Goal: Check status: Check status

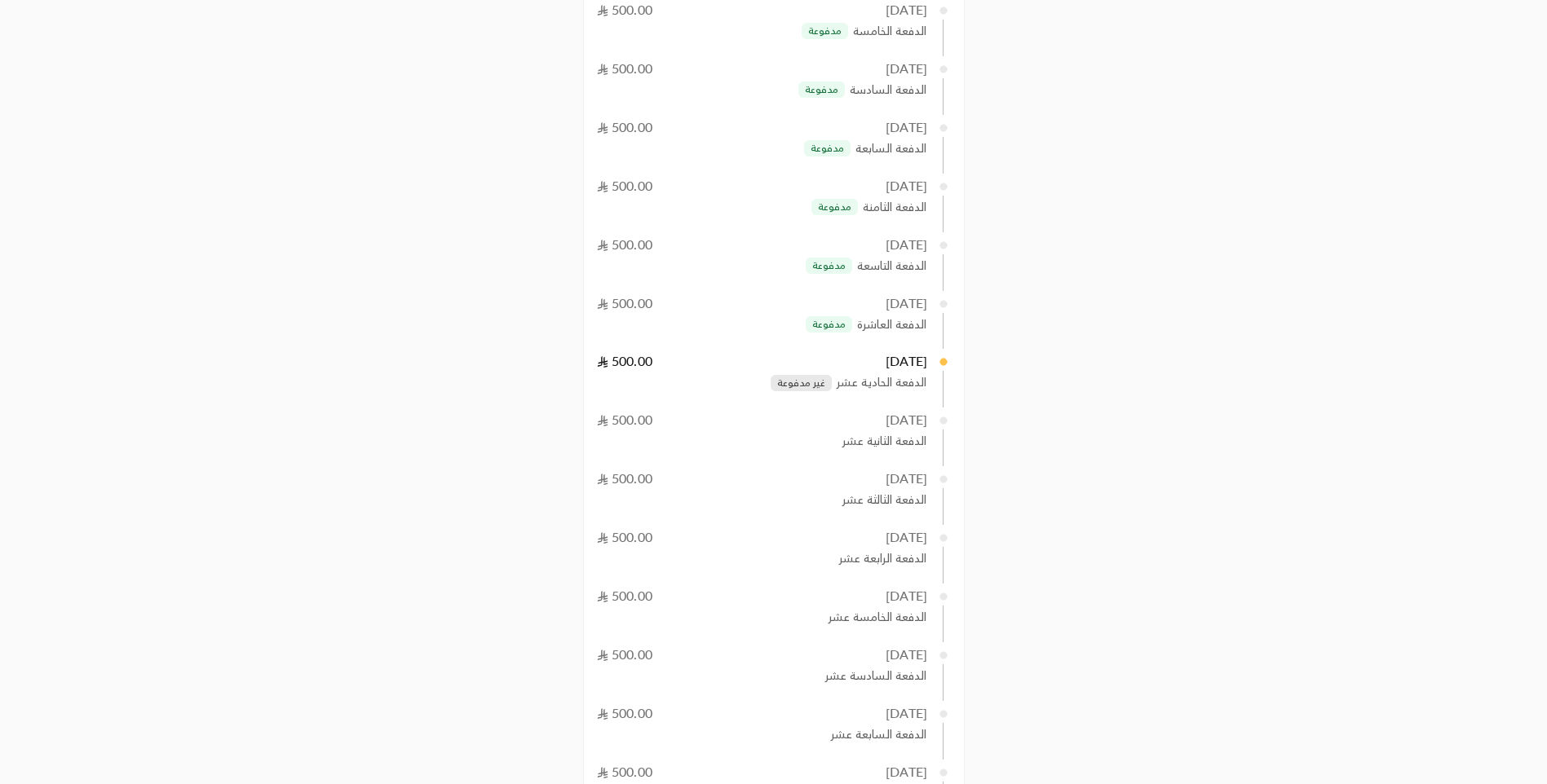
scroll to position [734, 0]
click at [811, 382] on span "غير مدفوعة" at bounding box center [801, 382] width 48 height 13
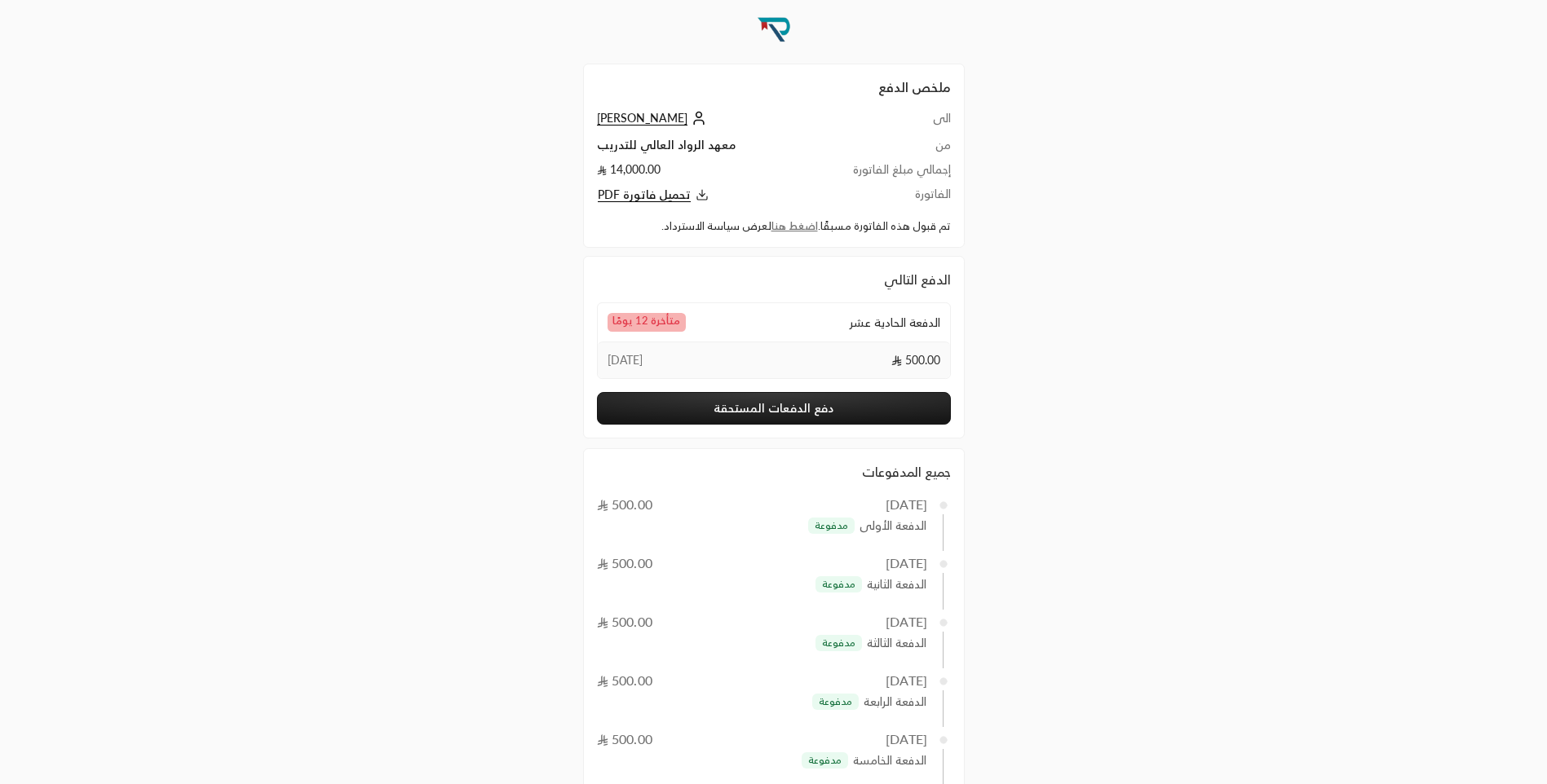
scroll to position [0, 0]
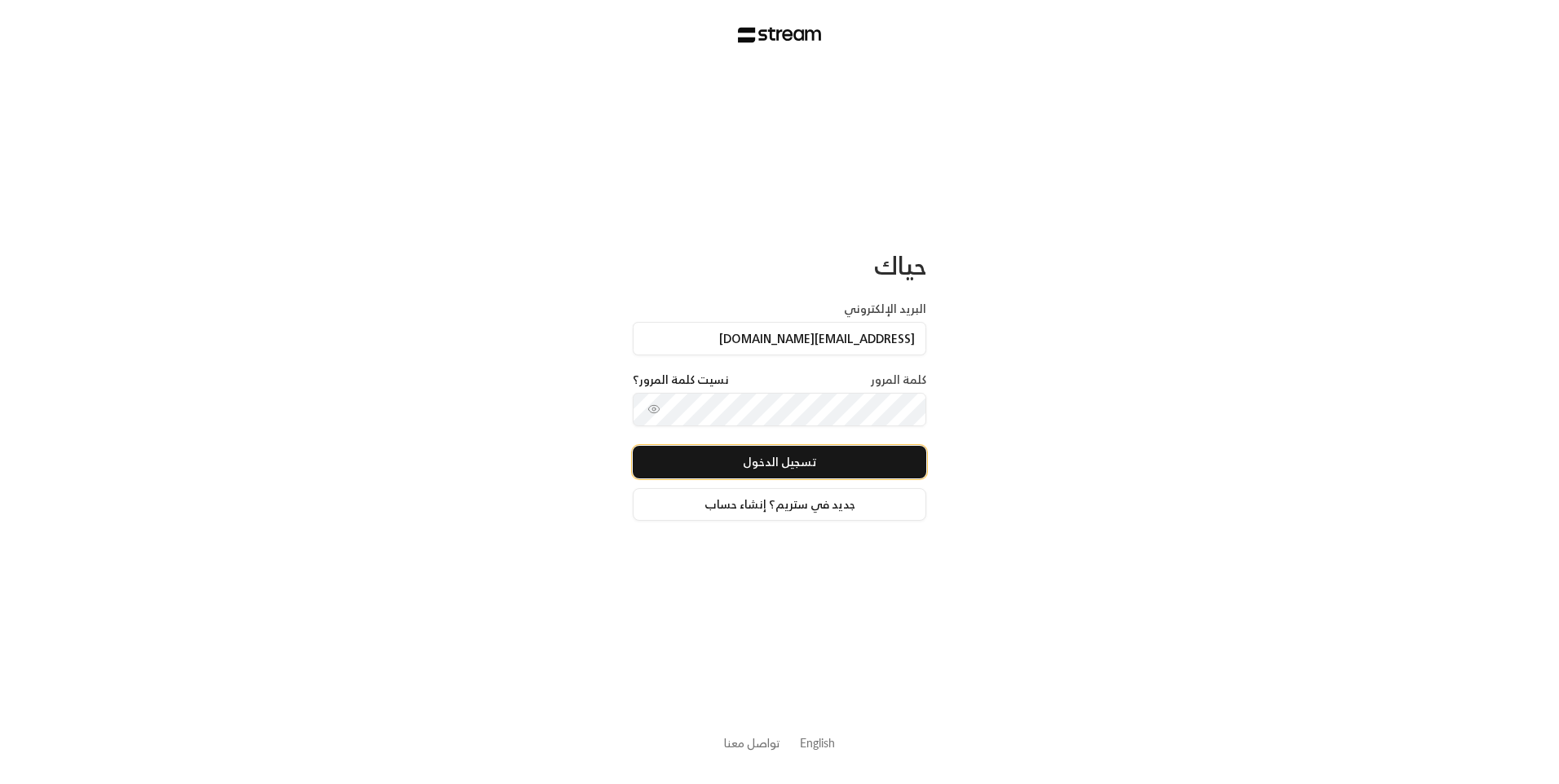
click at [855, 471] on button "تسجيل الدخول" at bounding box center [780, 462] width 294 height 33
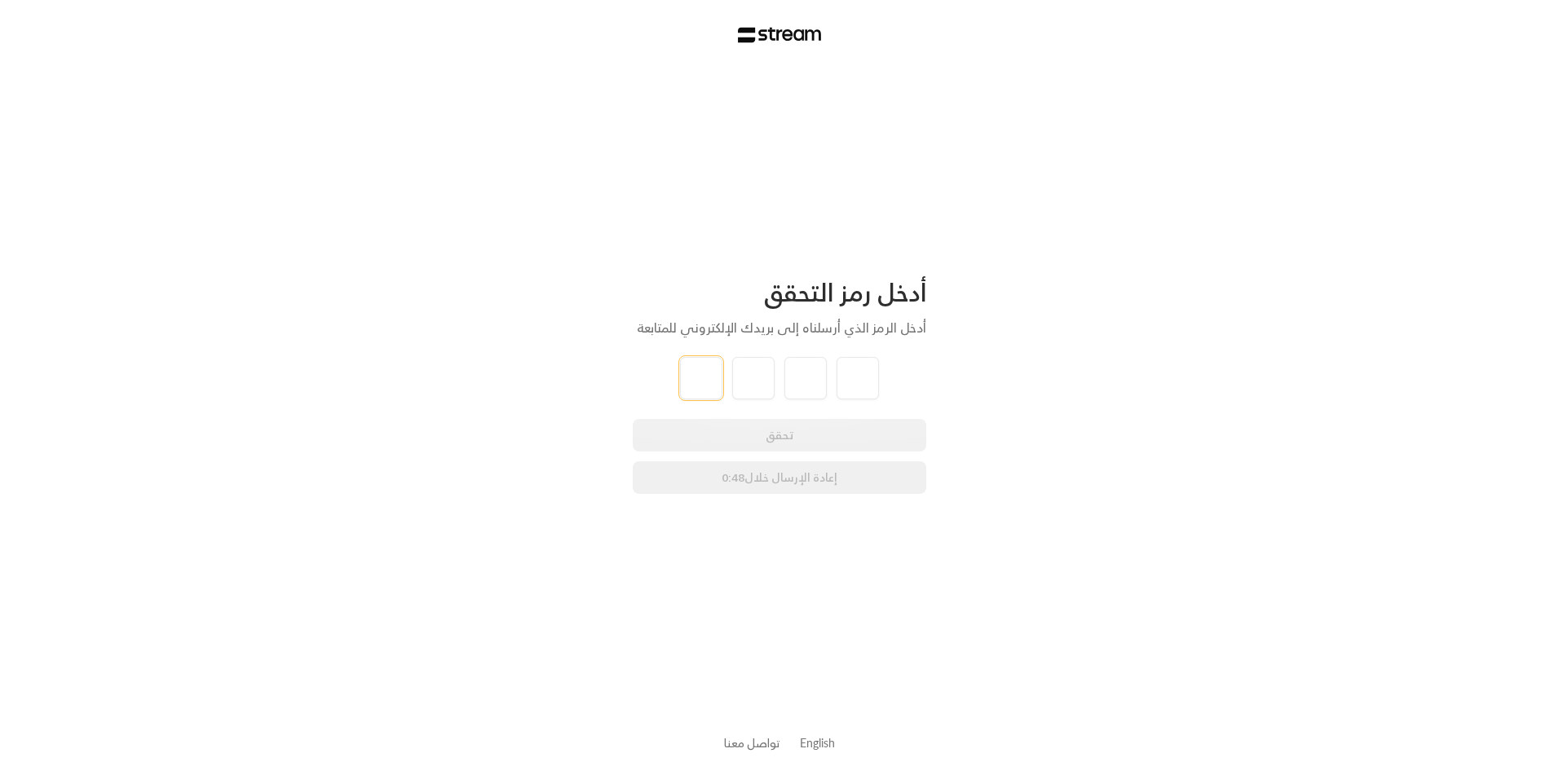
type input "8"
type input "3"
type input "0"
type input "7"
